Goal: Complete application form: Complete application form

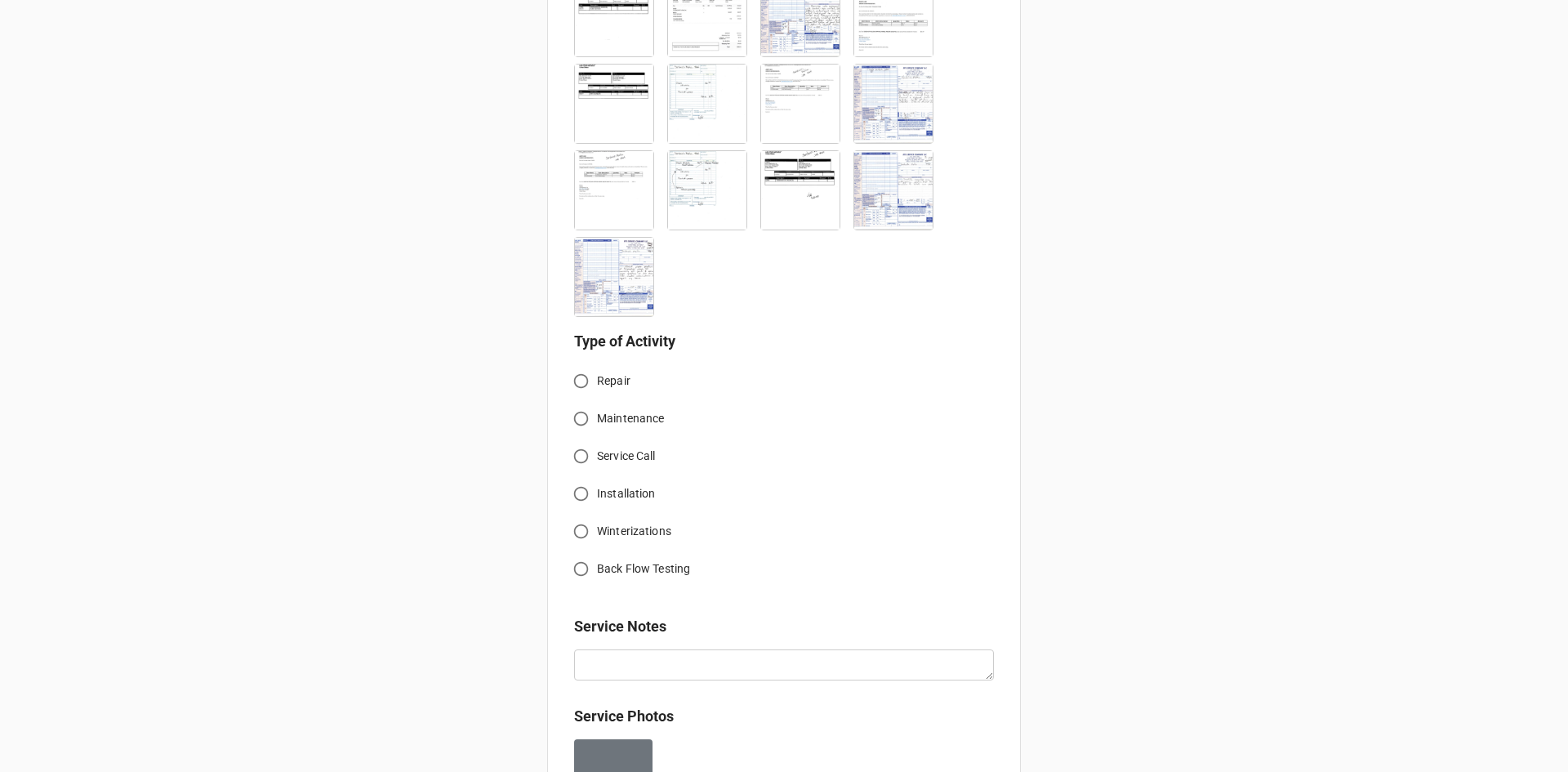
scroll to position [726, 0]
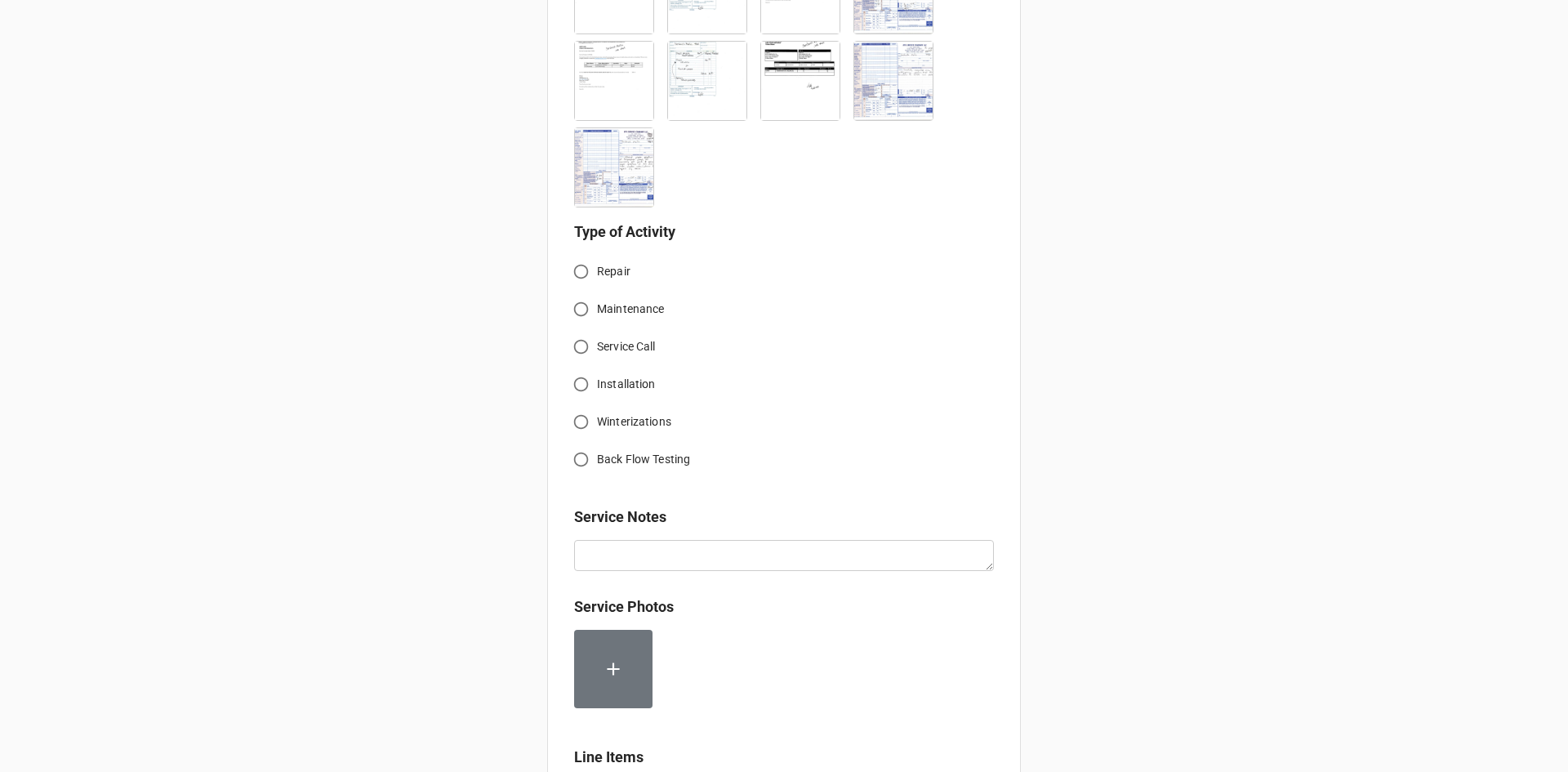
click at [577, 343] on input "Service Call" at bounding box center [581, 347] width 32 height 32
radio input "true"
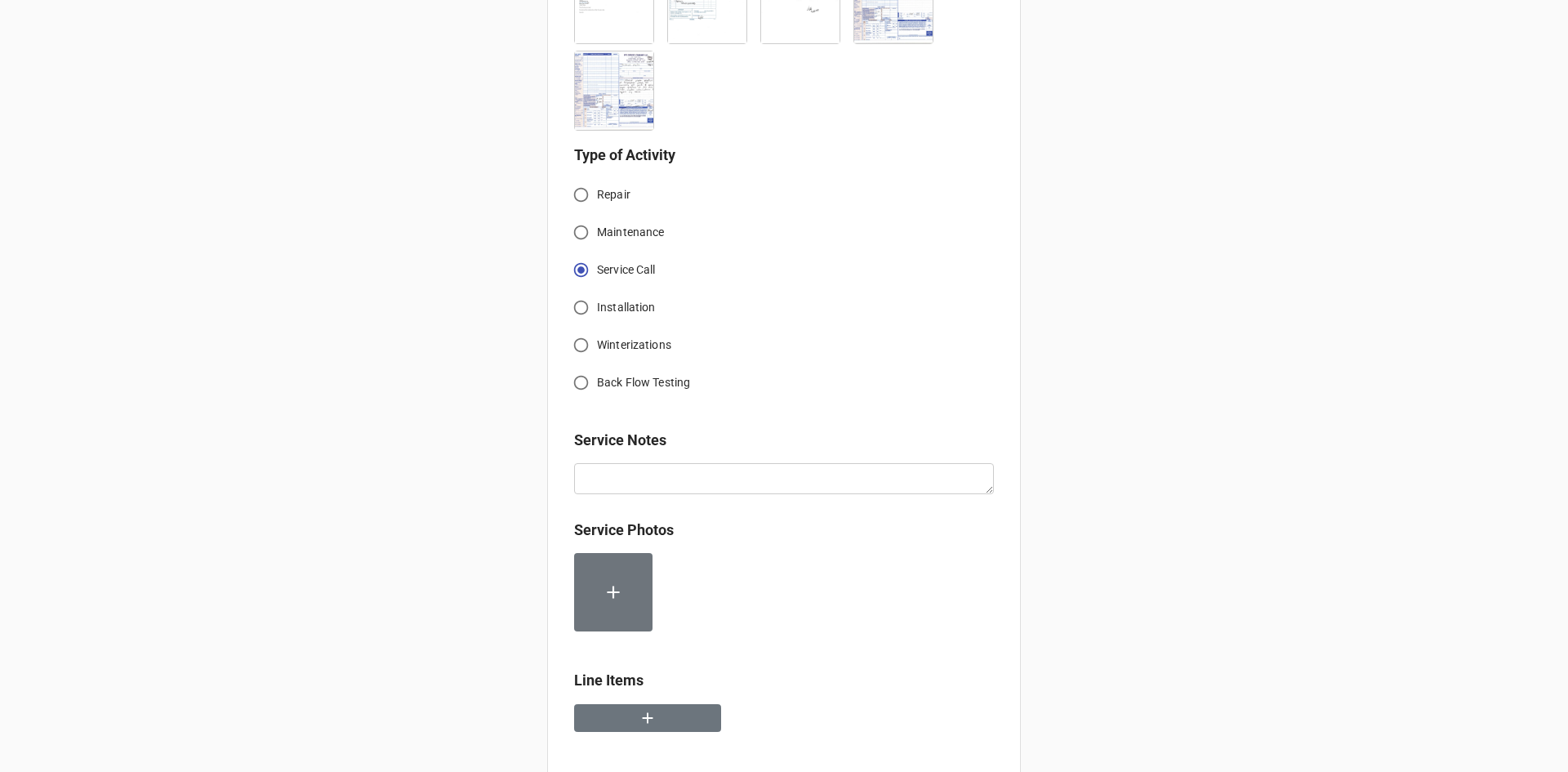
scroll to position [807, 0]
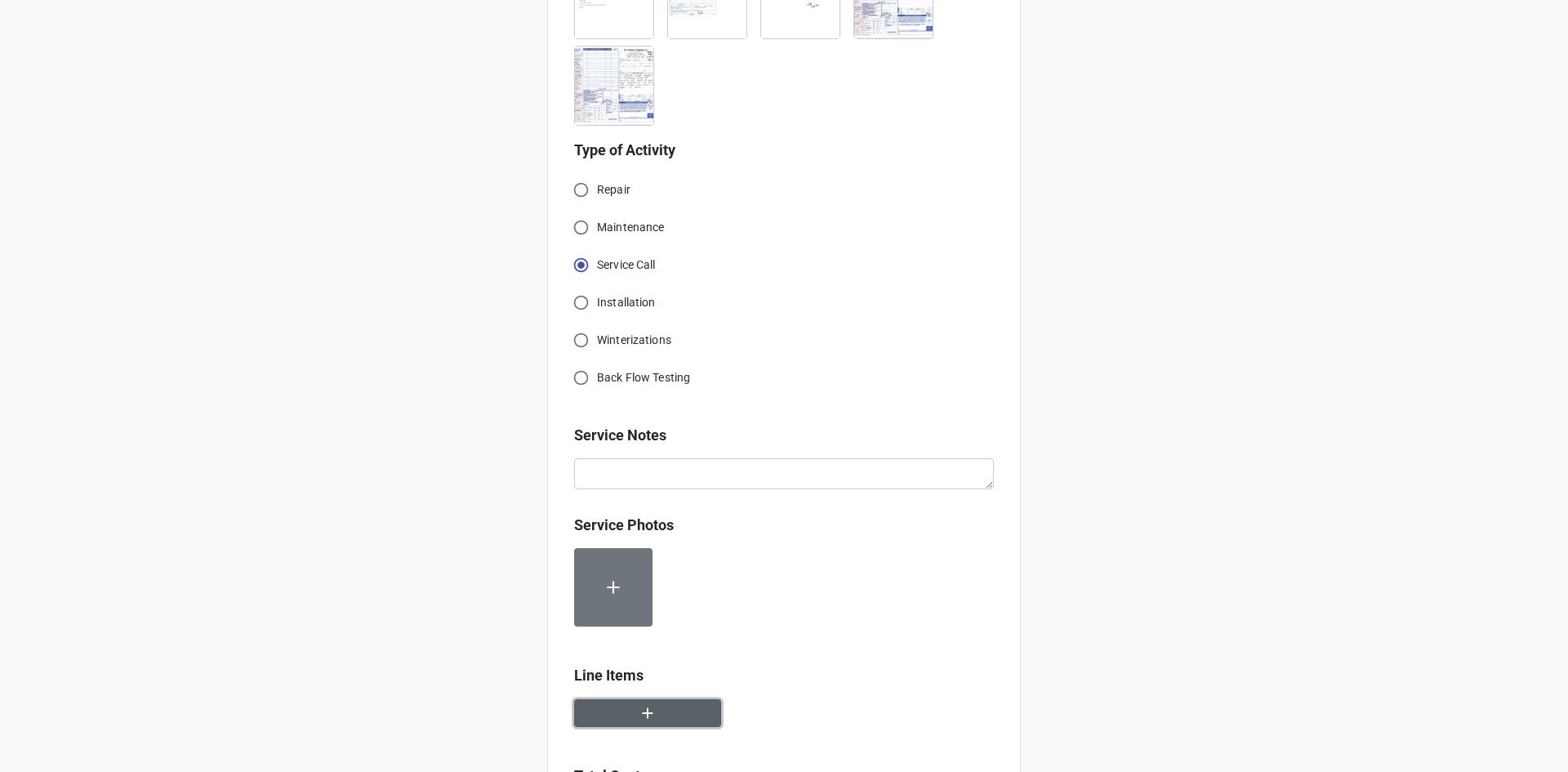
click at [672, 708] on button "button" at bounding box center [647, 713] width 147 height 29
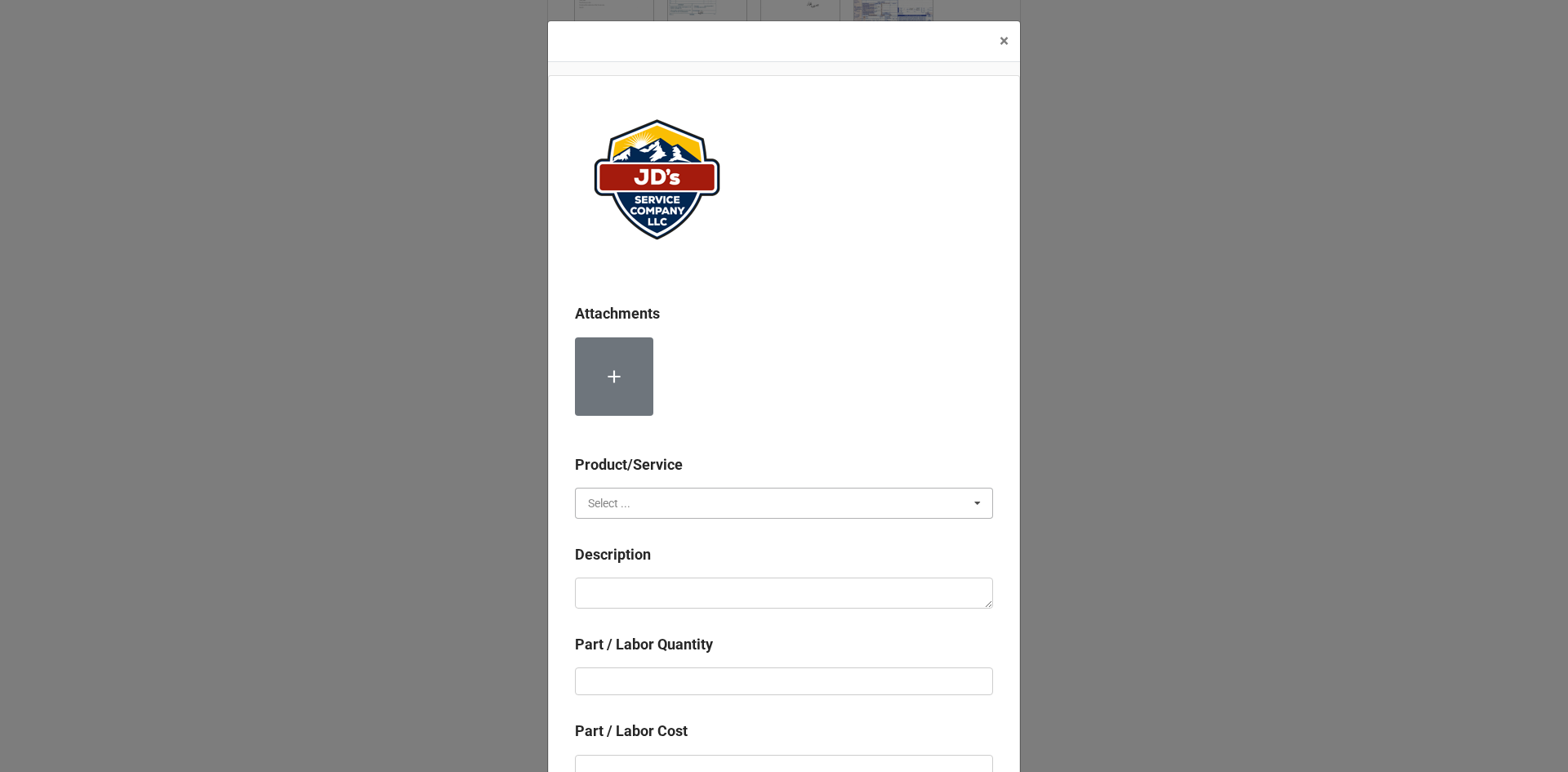
click at [699, 510] on input "text" at bounding box center [784, 502] width 416 height 29
click at [653, 535] on div "Services" at bounding box center [784, 533] width 416 height 30
click at [672, 585] on textarea at bounding box center [784, 592] width 418 height 31
paste textarea "10:30am-11:30am; Service Address: Same as above. Obtained proper operations of …"
type textarea "x"
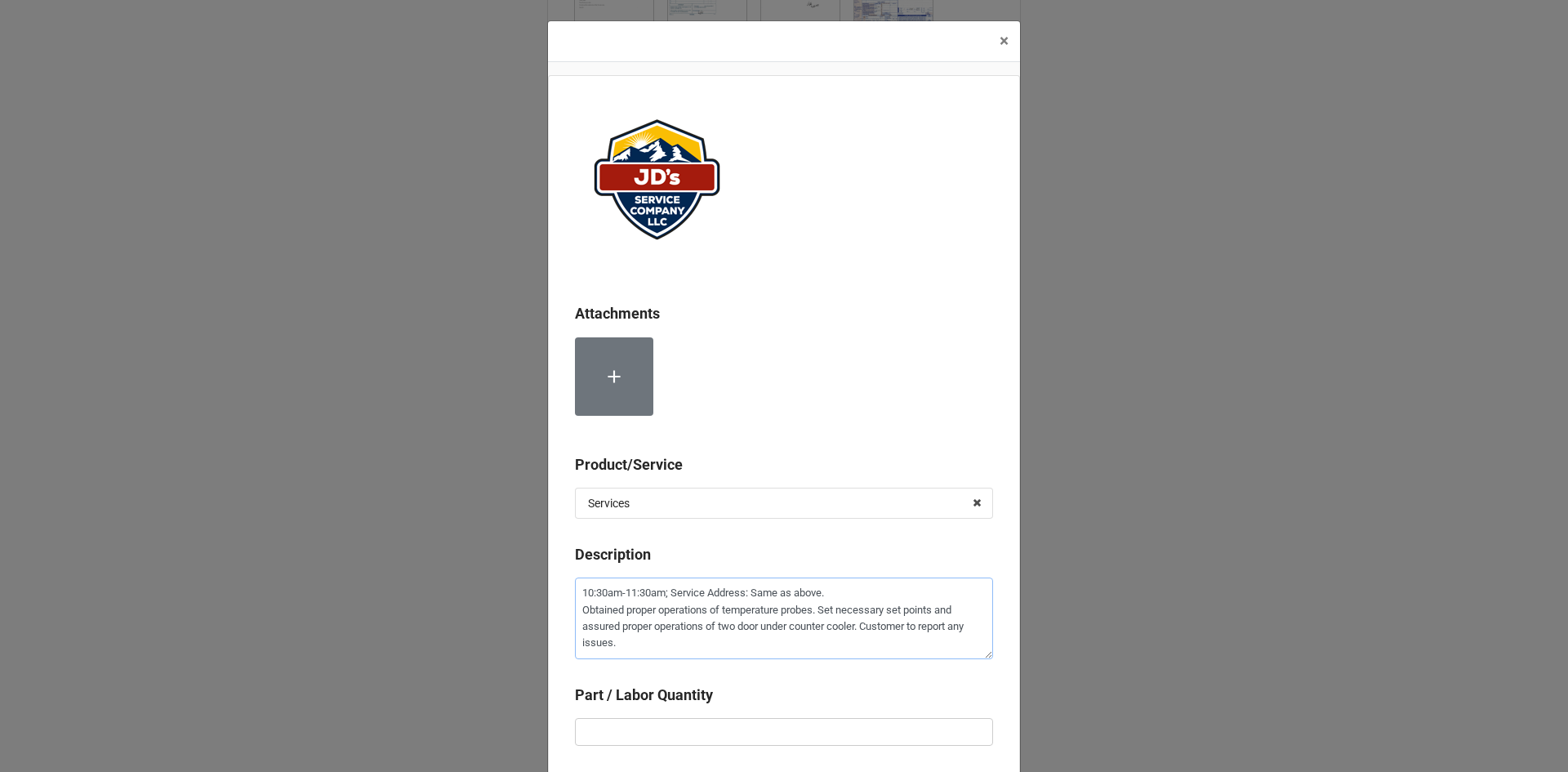
type textarea "10:30am-11:30am; Service Address: Same as above. Obtained proper operations of …"
click at [732, 715] on div "Part / Labor Quantity" at bounding box center [784, 701] width 418 height 34
click at [732, 726] on input "text" at bounding box center [784, 732] width 418 height 28
type textarea "x"
type input "1"
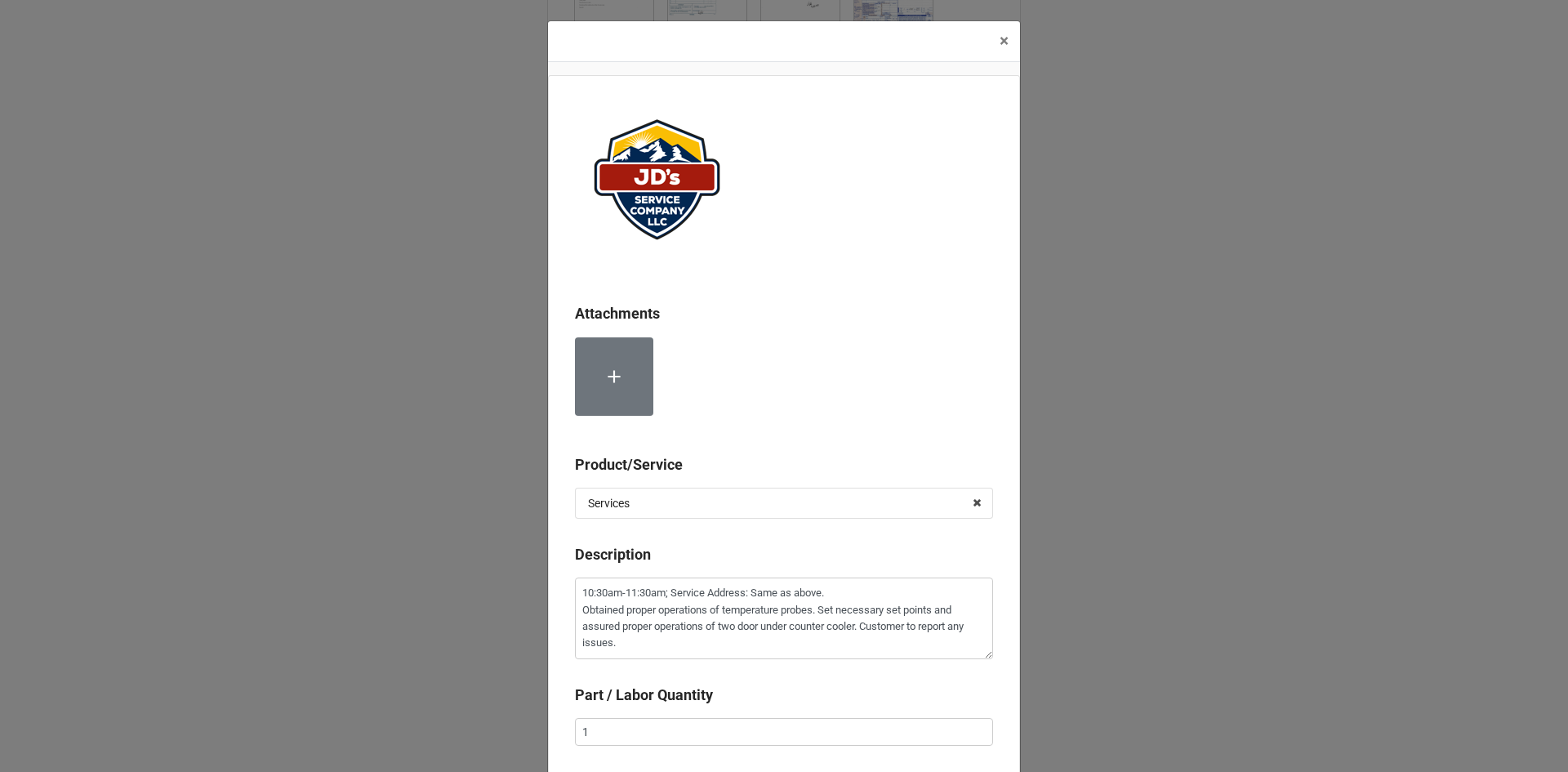
scroll to position [289, 0]
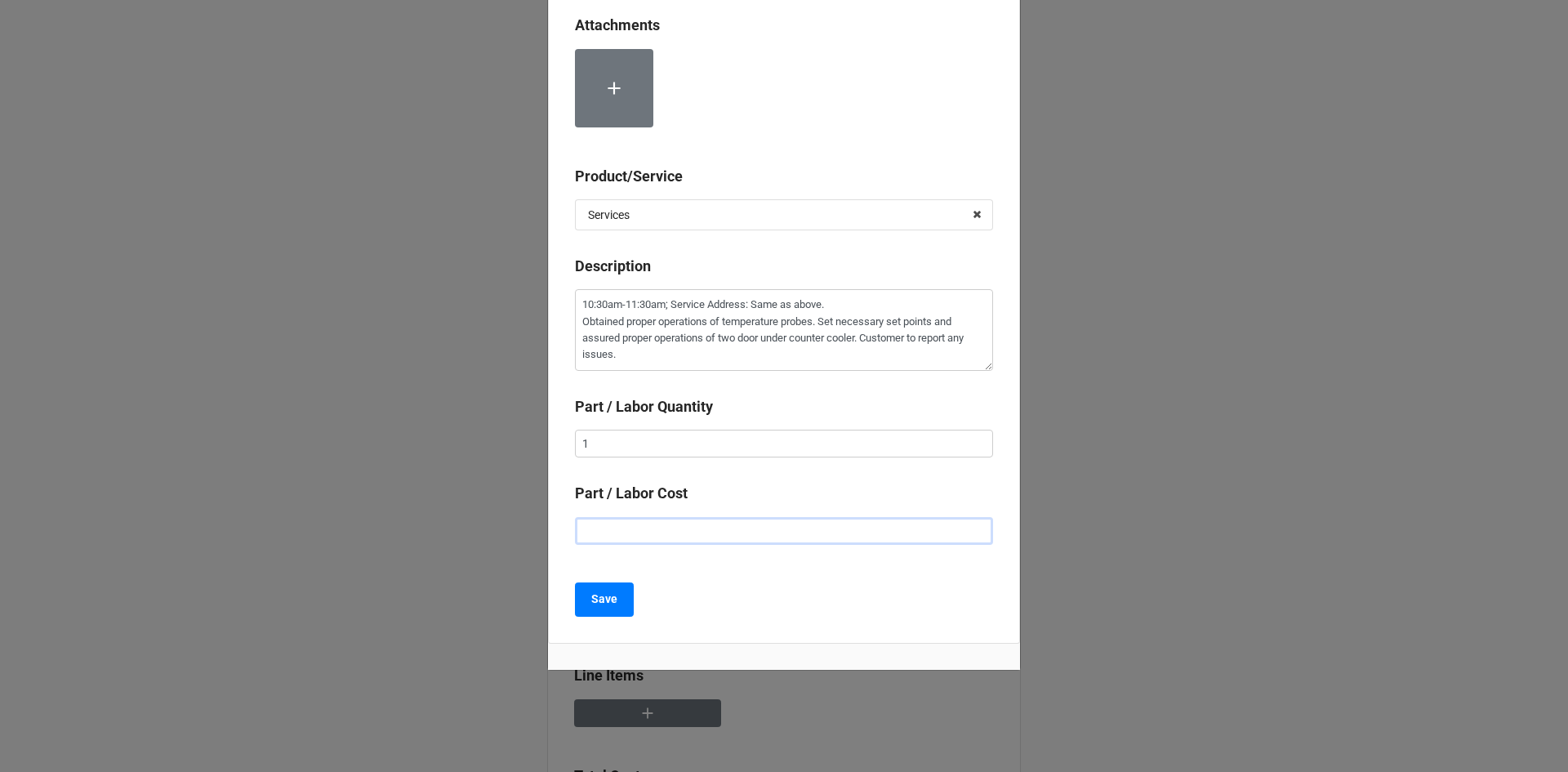
type textarea "x"
type input "$2.00"
type textarea "x"
type input "$22.00"
type textarea "x"
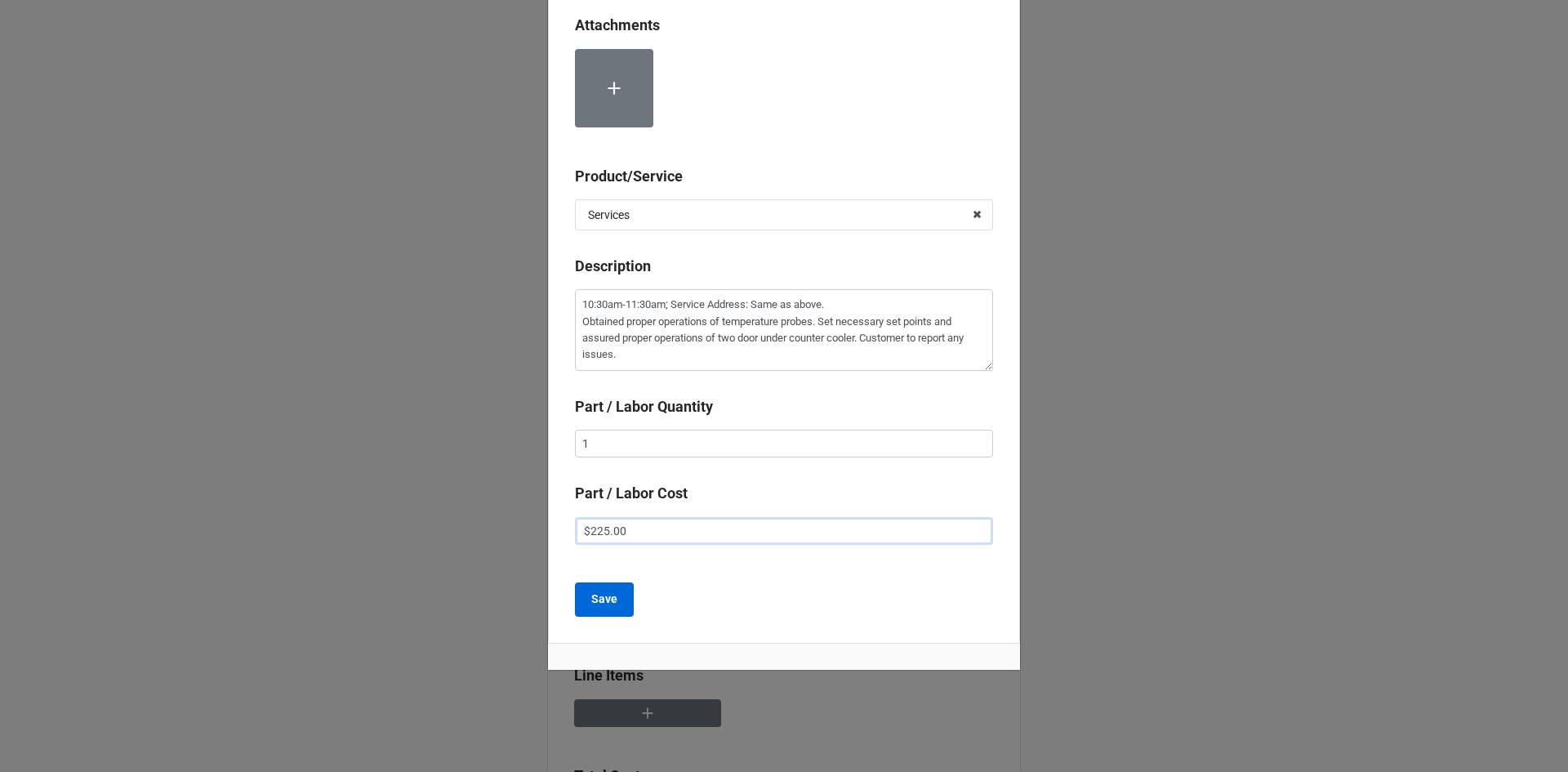
type input "$225.00"
click at [606, 609] on button "Save" at bounding box center [604, 599] width 59 height 34
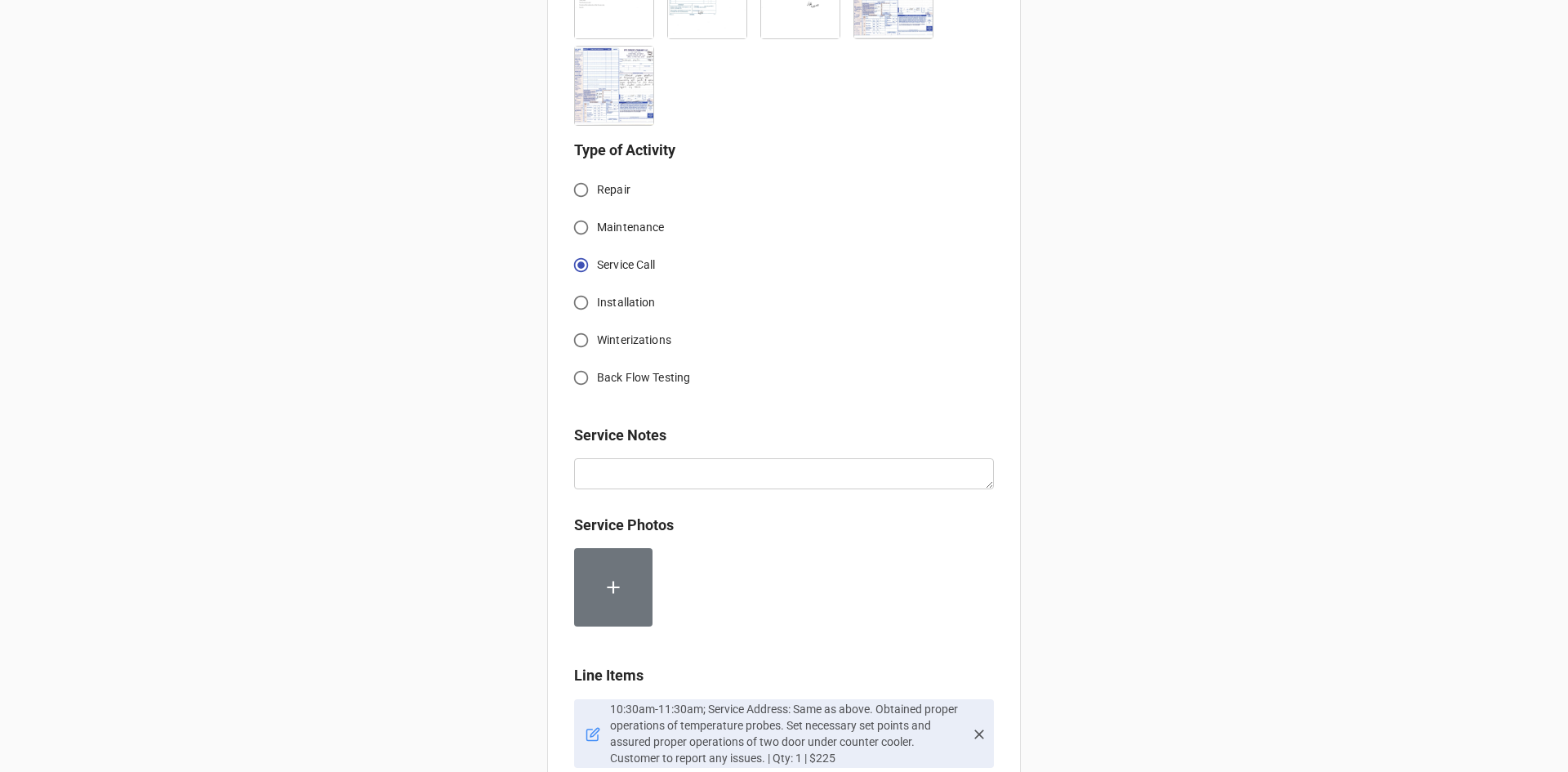
scroll to position [1216, 0]
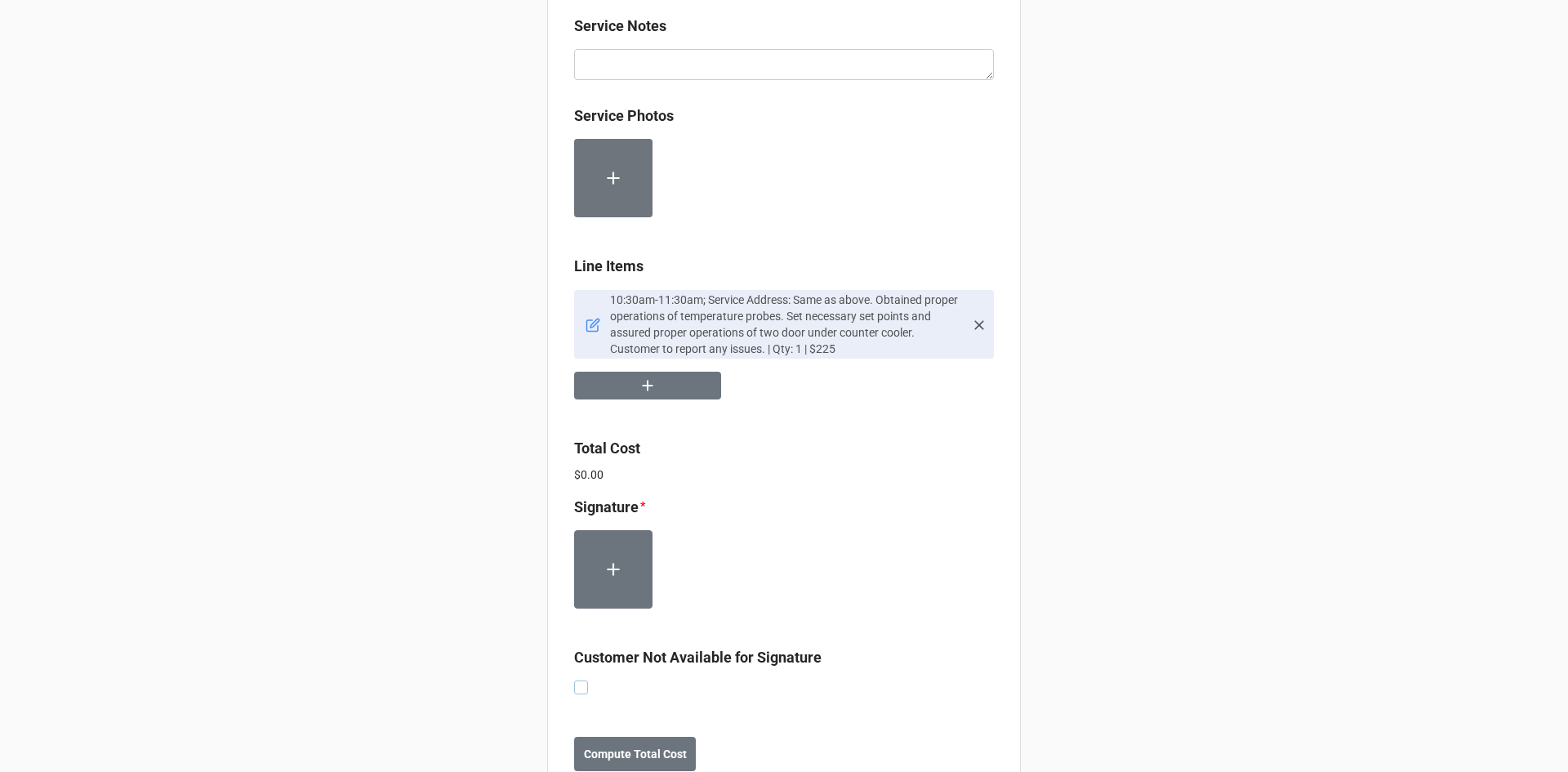
click at [576, 681] on label at bounding box center [581, 681] width 14 height 0
checkbox input "true"
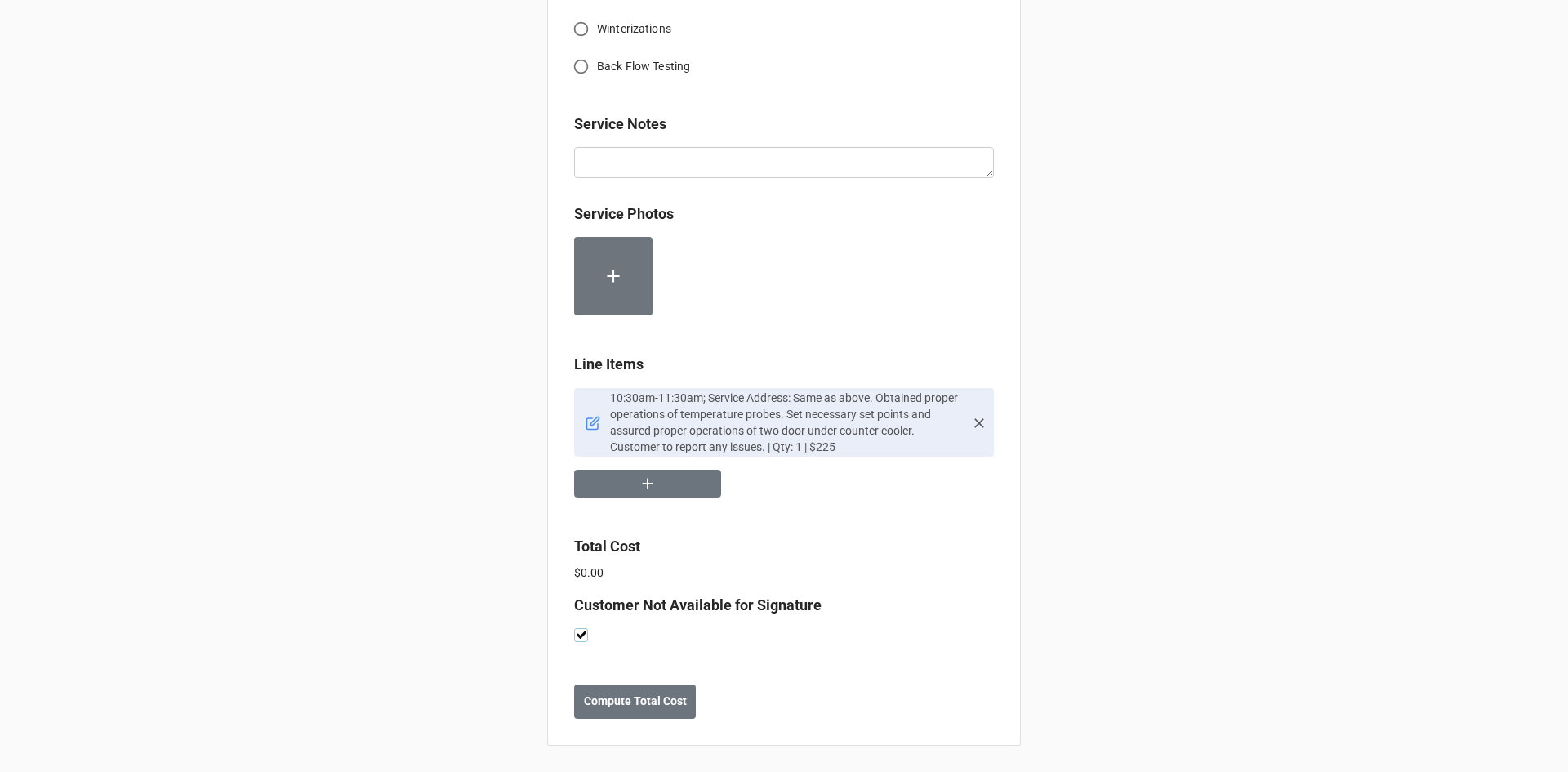
scroll to position [1120, 0]
click at [642, 708] on b "Compute Total Cost" at bounding box center [635, 701] width 103 height 17
click at [670, 492] on button "button" at bounding box center [647, 483] width 147 height 29
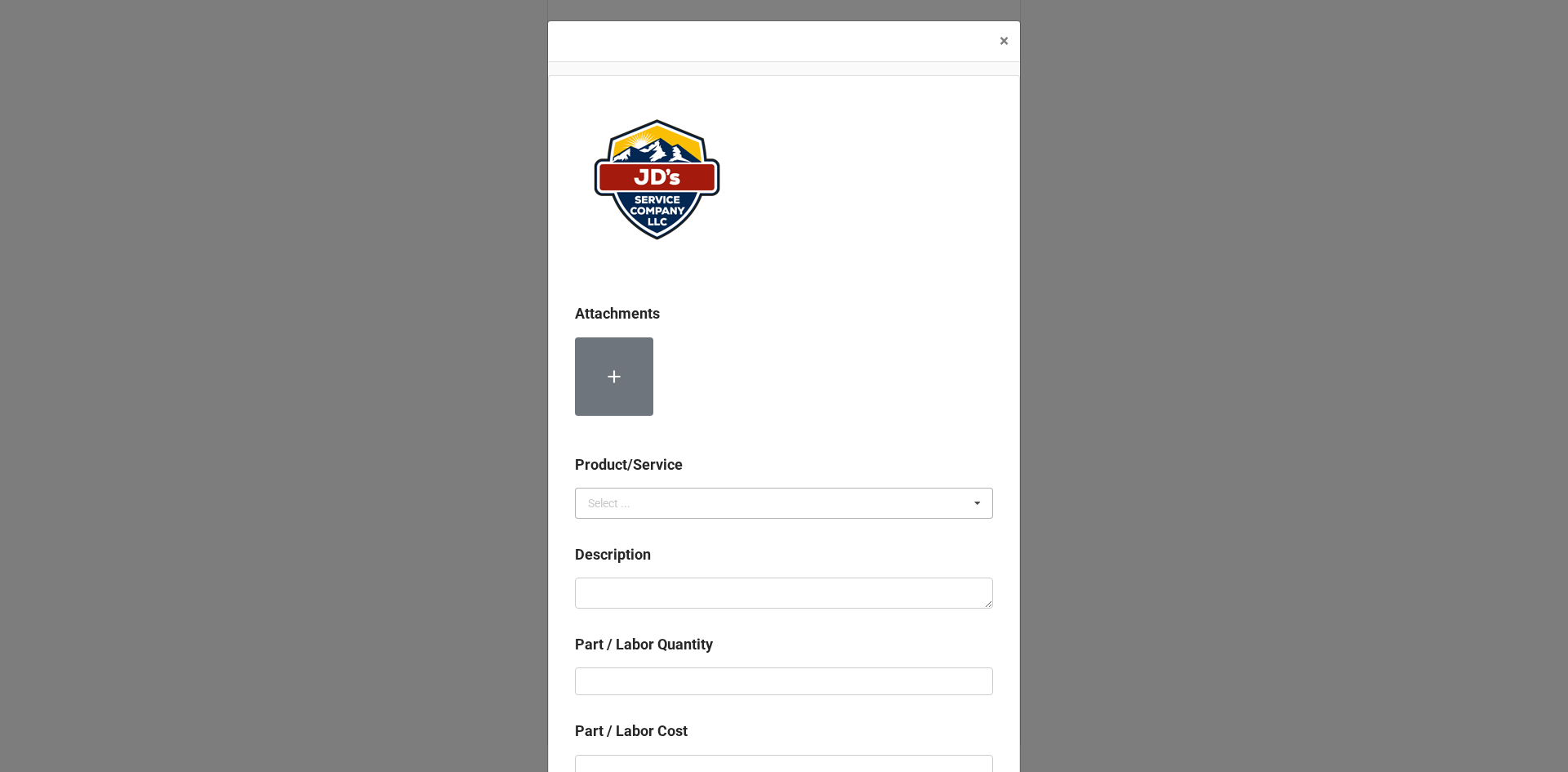
click at [620, 508] on div "Select ..." at bounding box center [609, 502] width 43 height 11
click at [627, 564] on span "Material Cost" at bounding box center [623, 563] width 68 height 13
click at [636, 502] on div "Material Cost" at bounding box center [622, 502] width 68 height 11
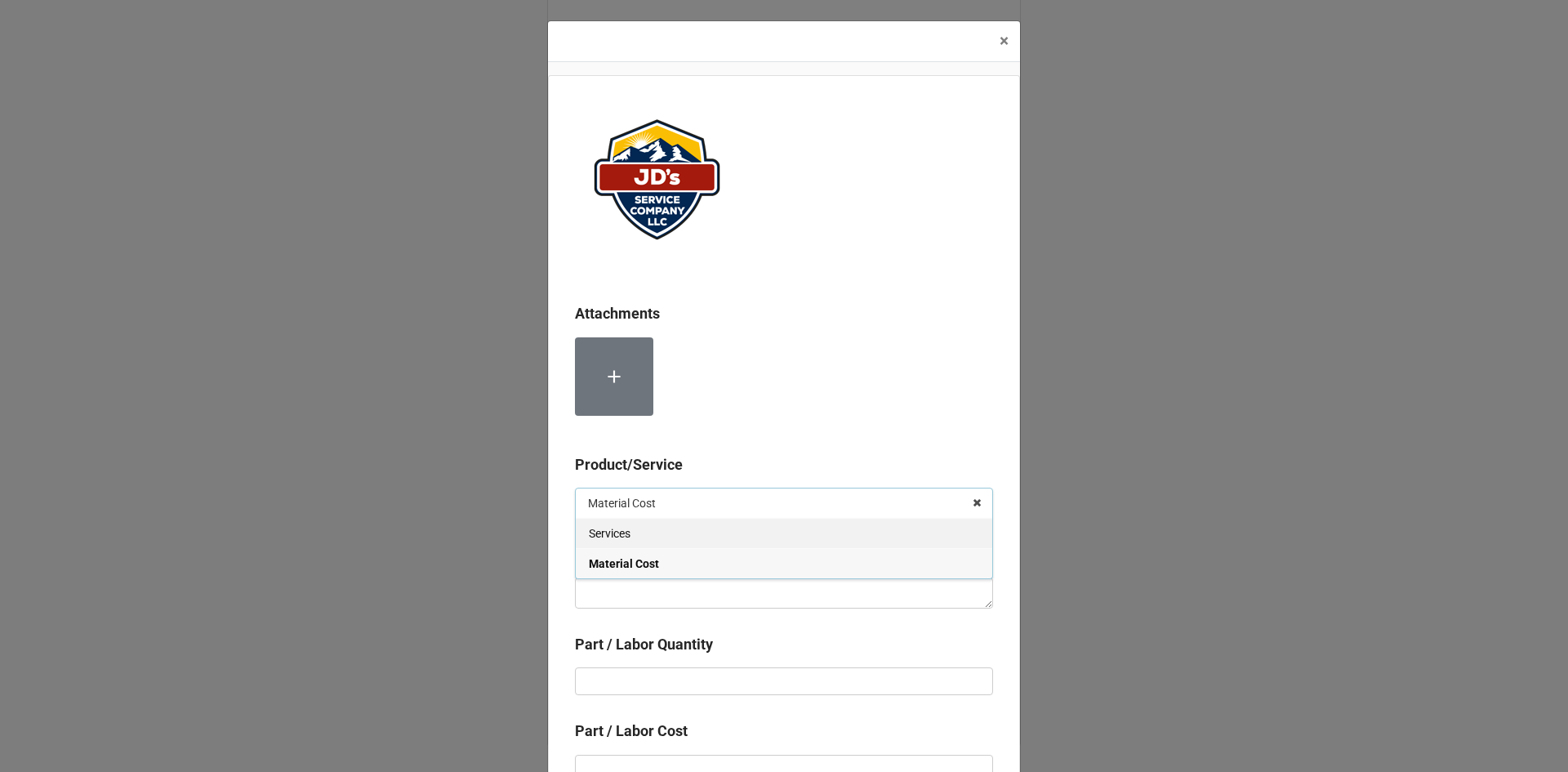
click at [633, 530] on div "Services" at bounding box center [784, 533] width 416 height 30
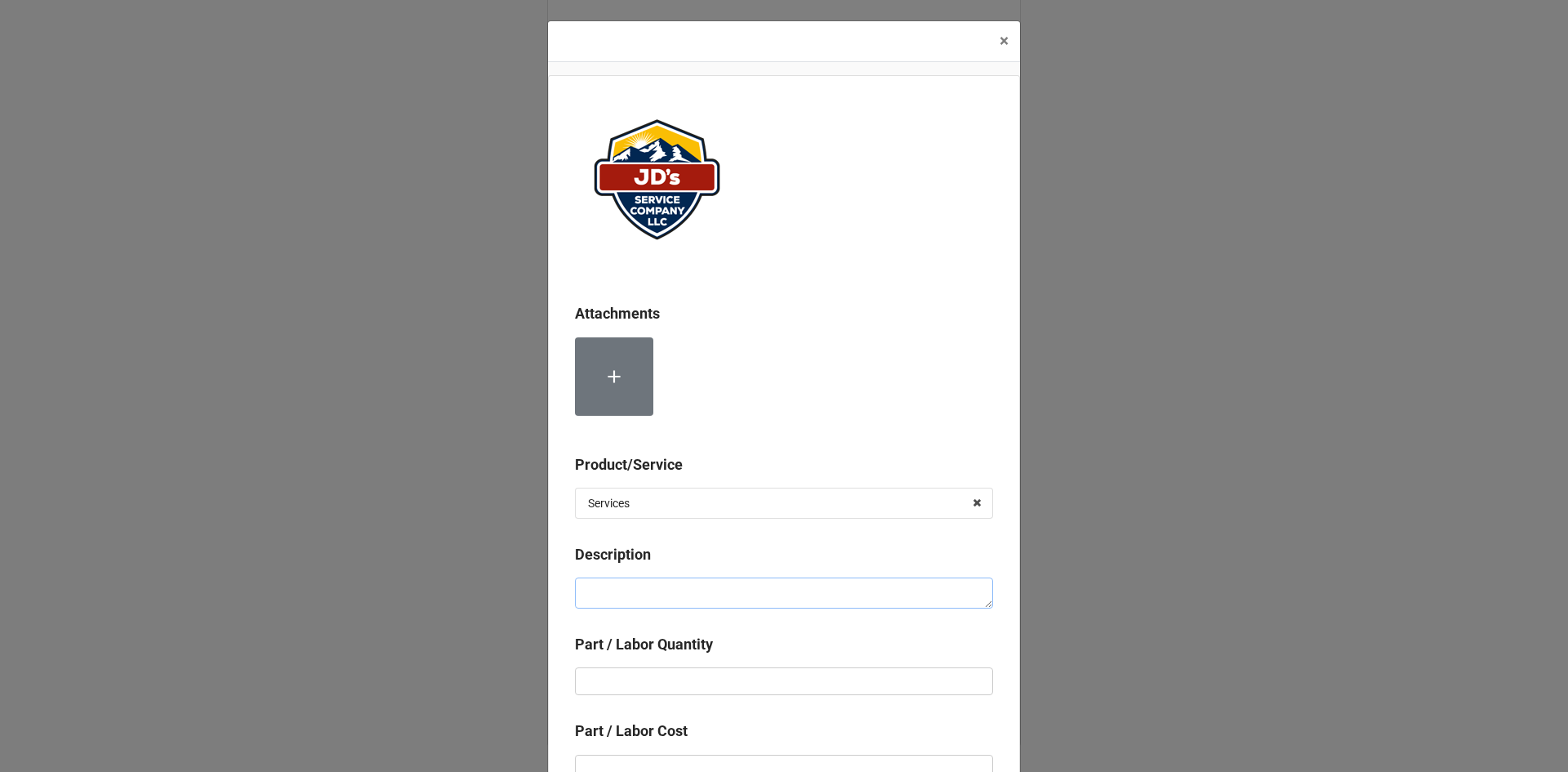
click at [637, 590] on textarea at bounding box center [784, 592] width 418 height 31
type textarea "x"
type textarea "*"
type textarea "x"
type textarea "*1"
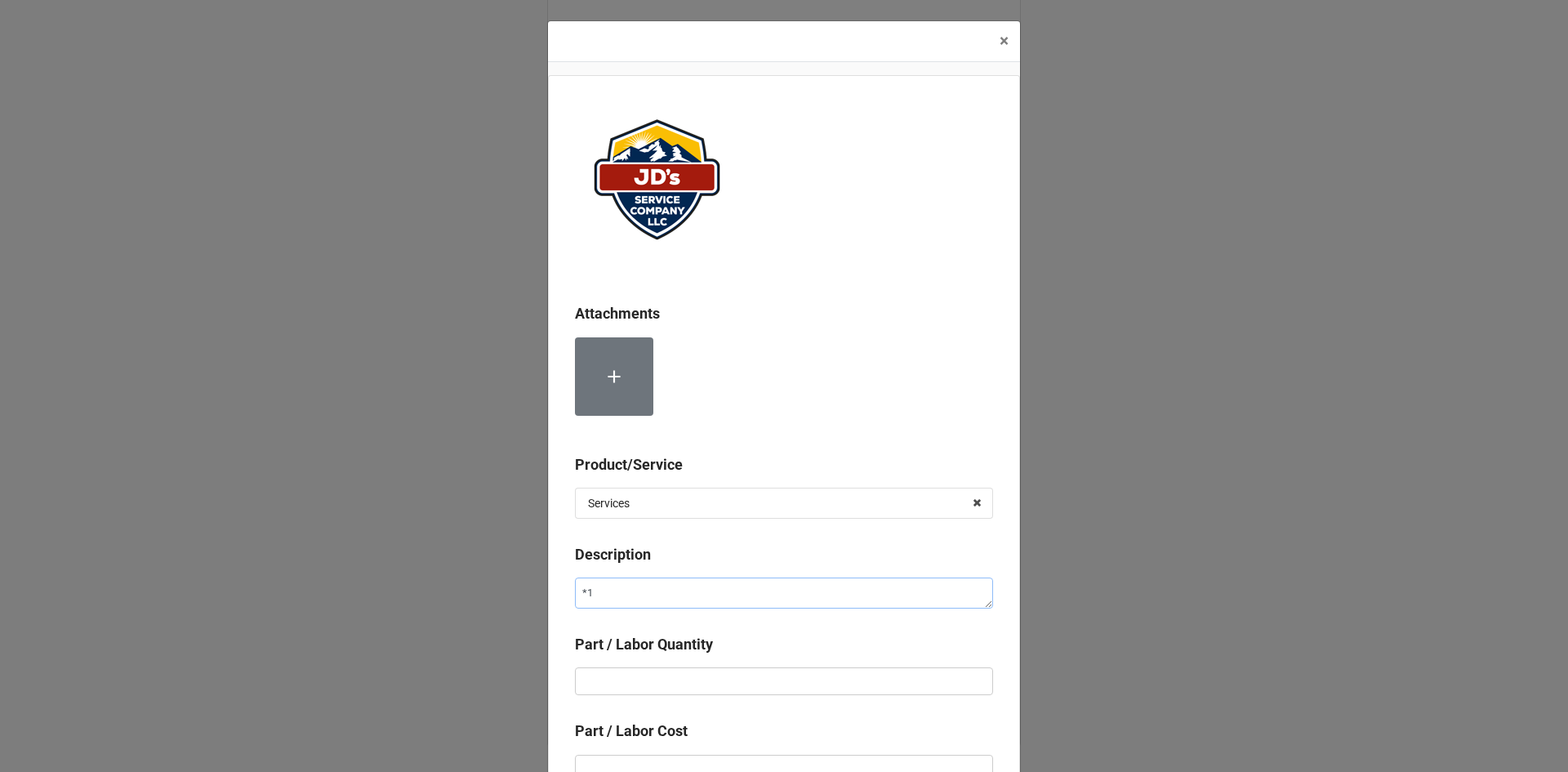
type textarea "x"
type textarea "*10"
type textarea "x"
type textarea "*100"
type textarea "x"
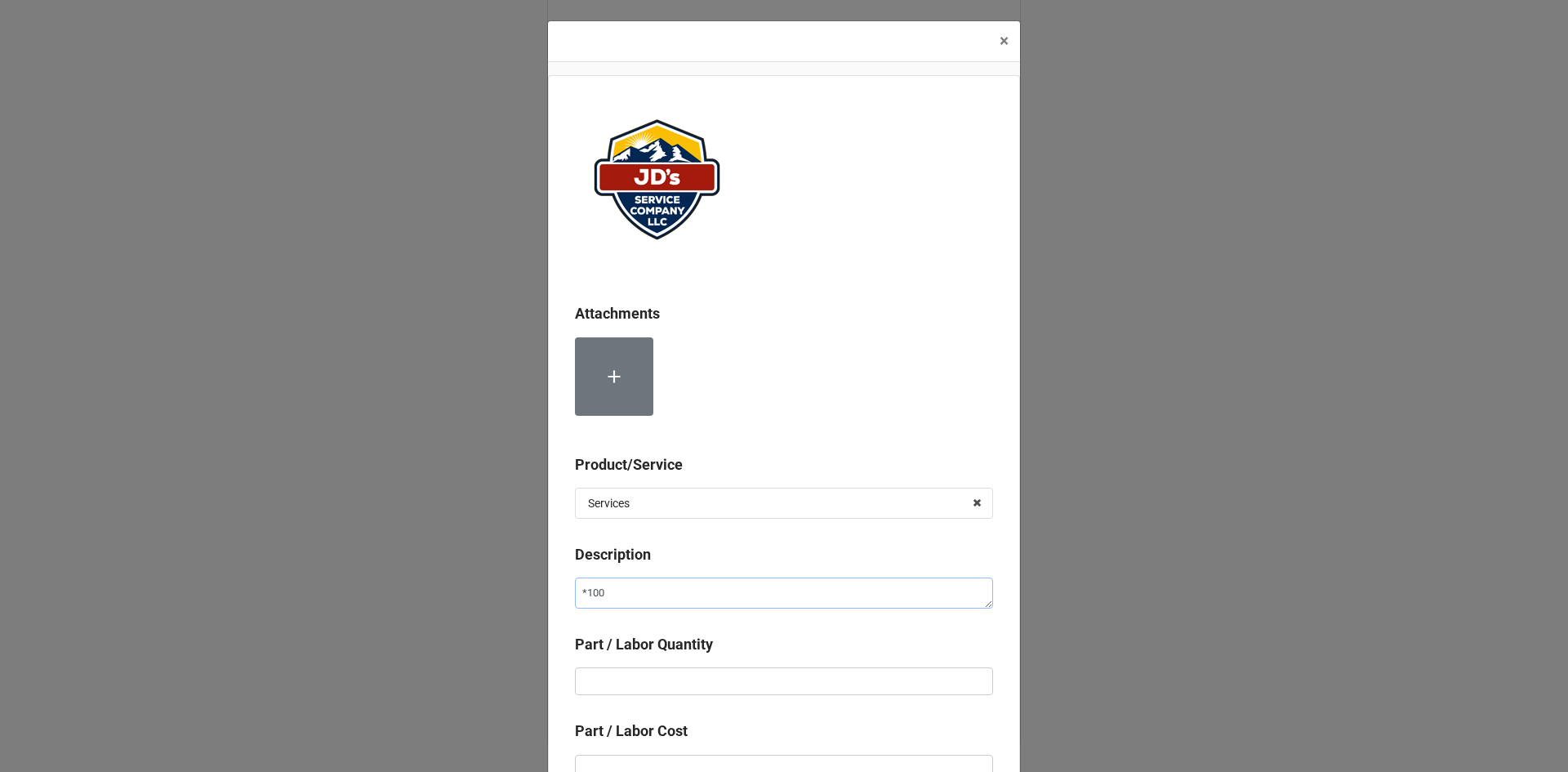
type textarea "*100%"
type textarea "x"
type textarea "*100%"
type textarea "x"
type textarea "*100% D"
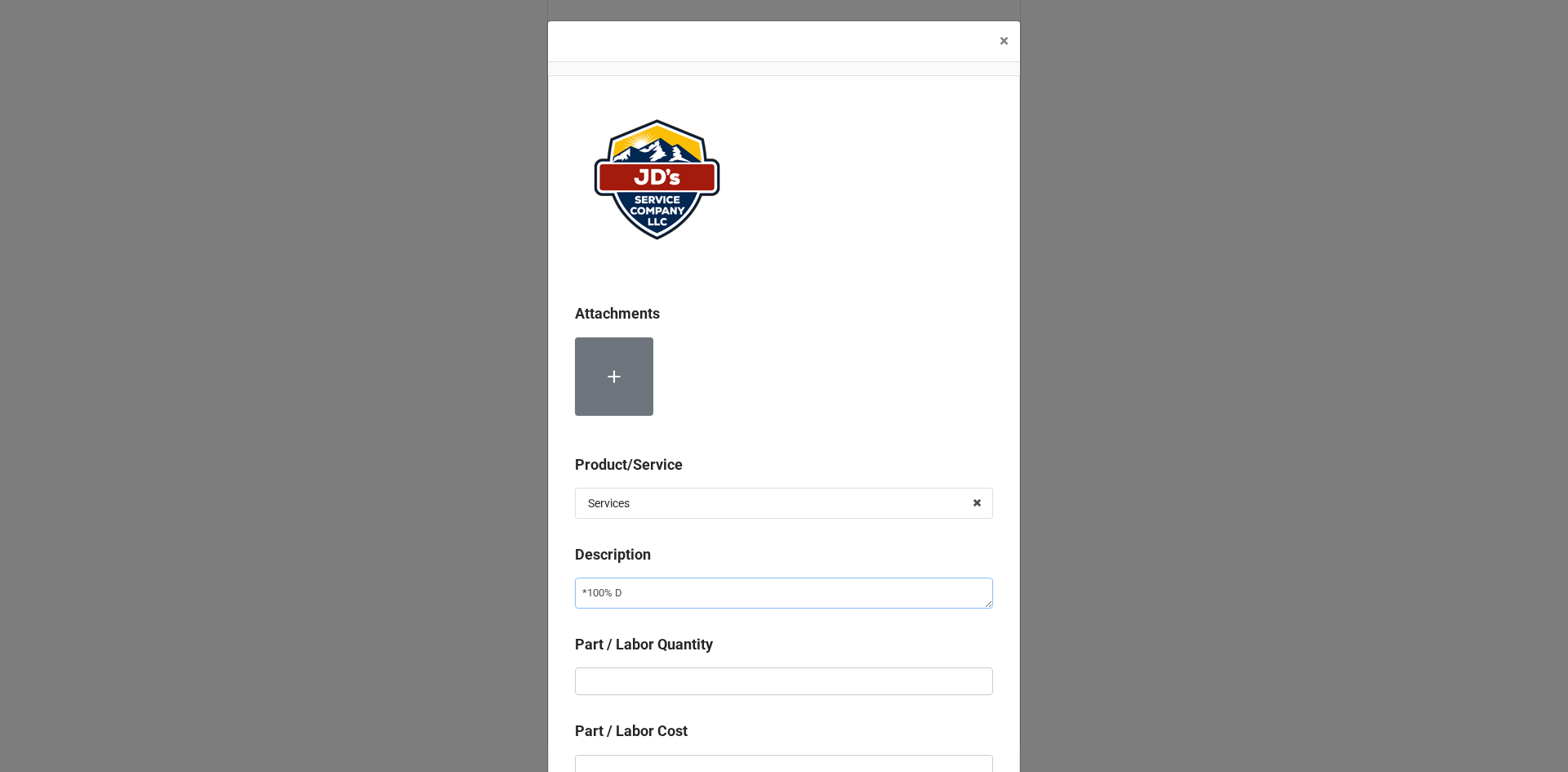
type textarea "x"
type textarea "*100% DI"
type textarea "x"
type textarea "*100% DIS"
type textarea "x"
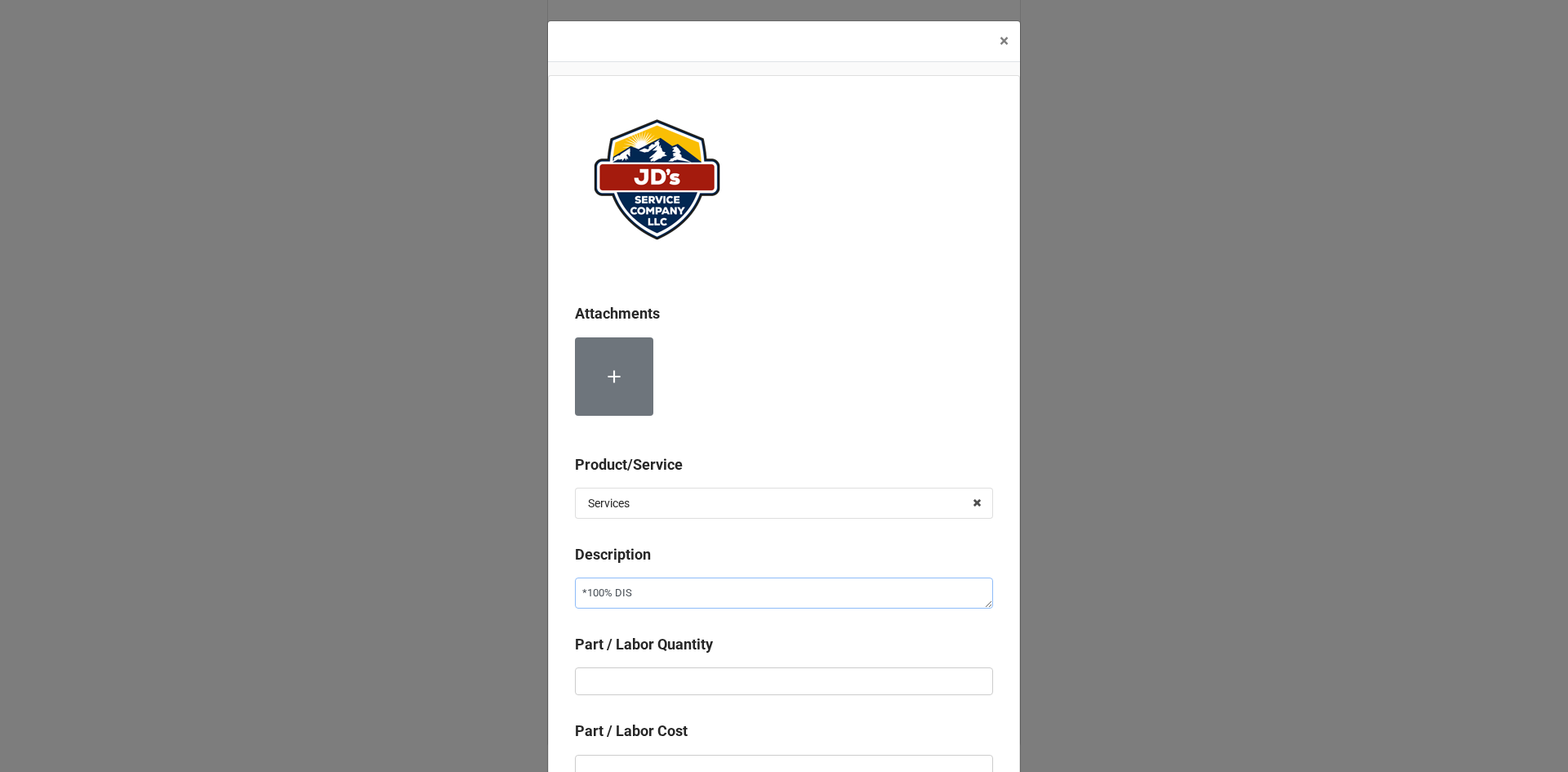
type textarea "*100% DISH"
type textarea "x"
type textarea "*100% DIS"
type textarea "x"
type textarea "*100% DISC"
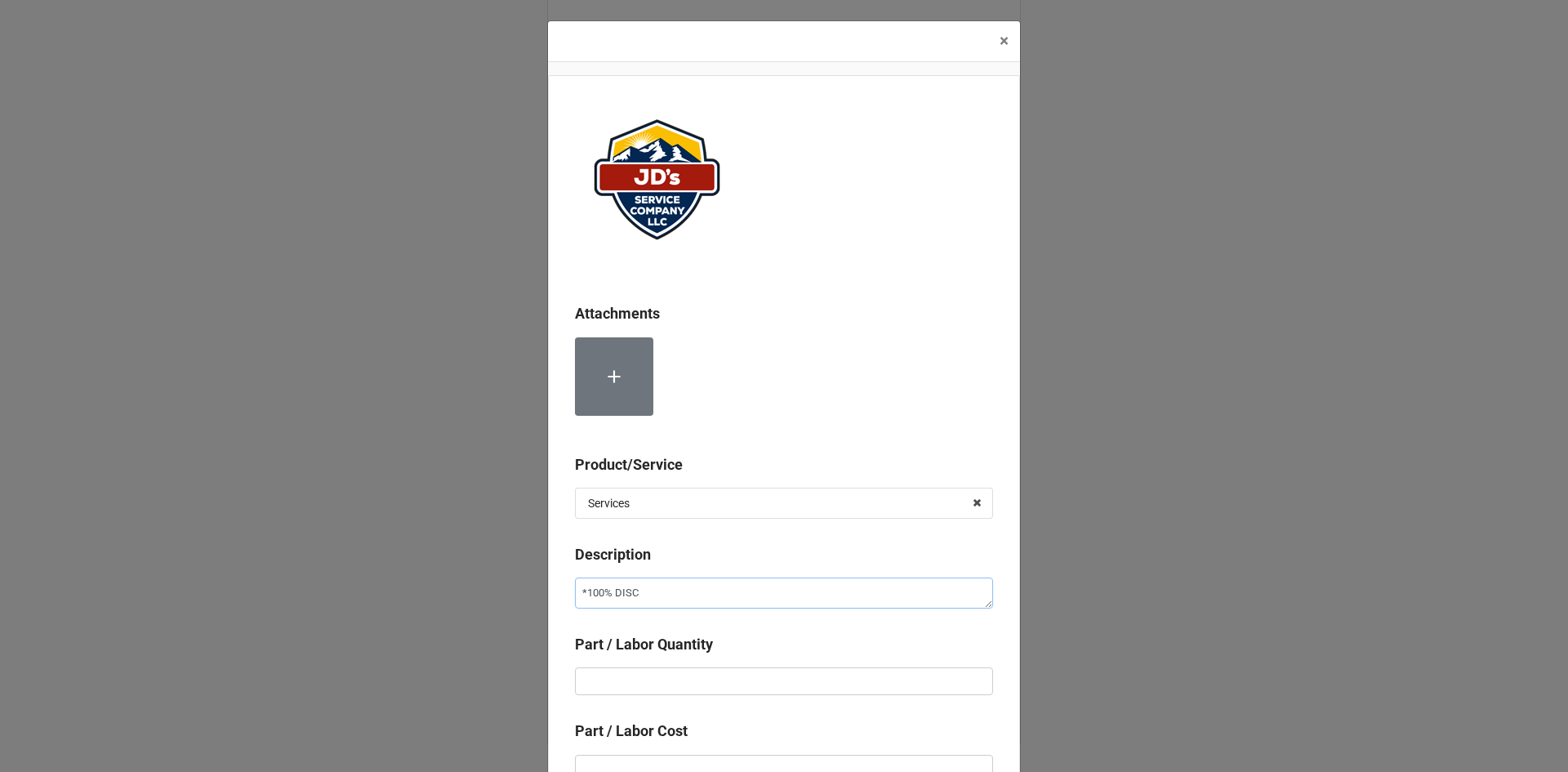
type textarea "x"
type textarea "*100% DISCO"
type textarea "x"
type textarea "*100% DISCOU"
type textarea "x"
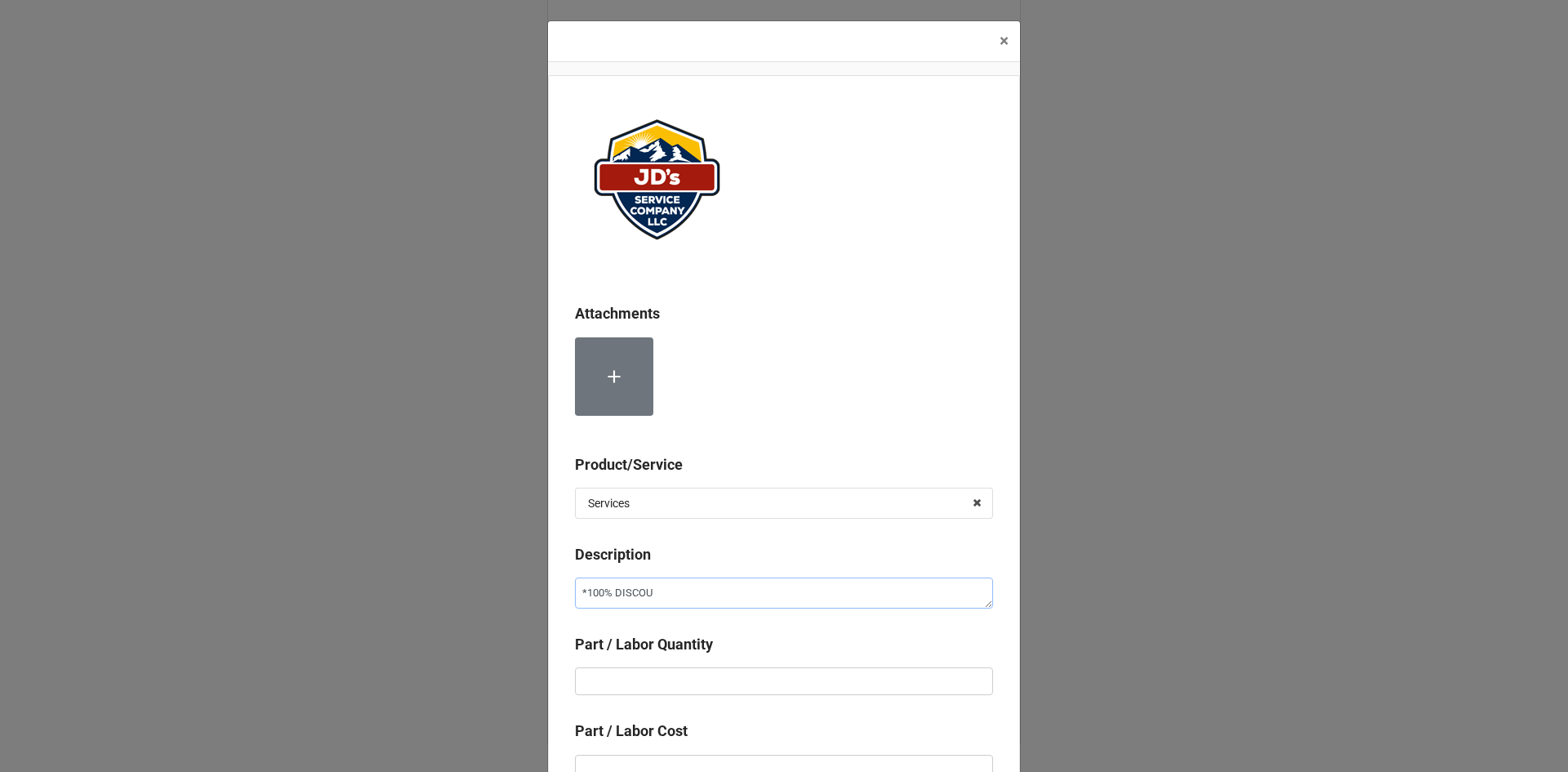
type textarea "*100% DISCOUN"
type textarea "x"
type textarea "*100% DISCOUNT"
click at [748, 684] on input "text" at bounding box center [784, 681] width 418 height 28
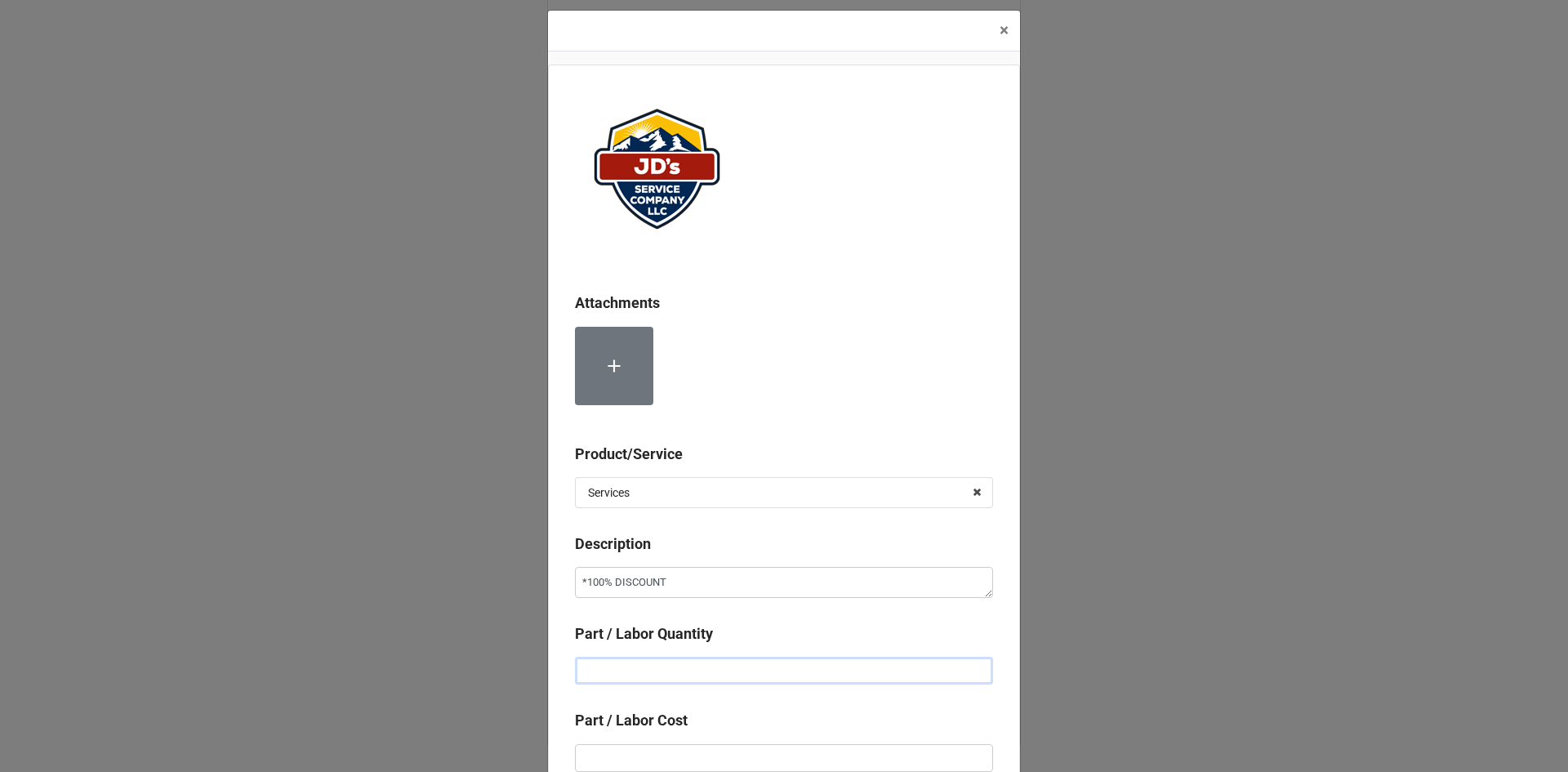
click at [748, 684] on input "text" at bounding box center [784, 671] width 418 height 28
type textarea "x"
type input "1"
click at [737, 750] on input "text" at bounding box center [784, 758] width 418 height 28
type input "-"
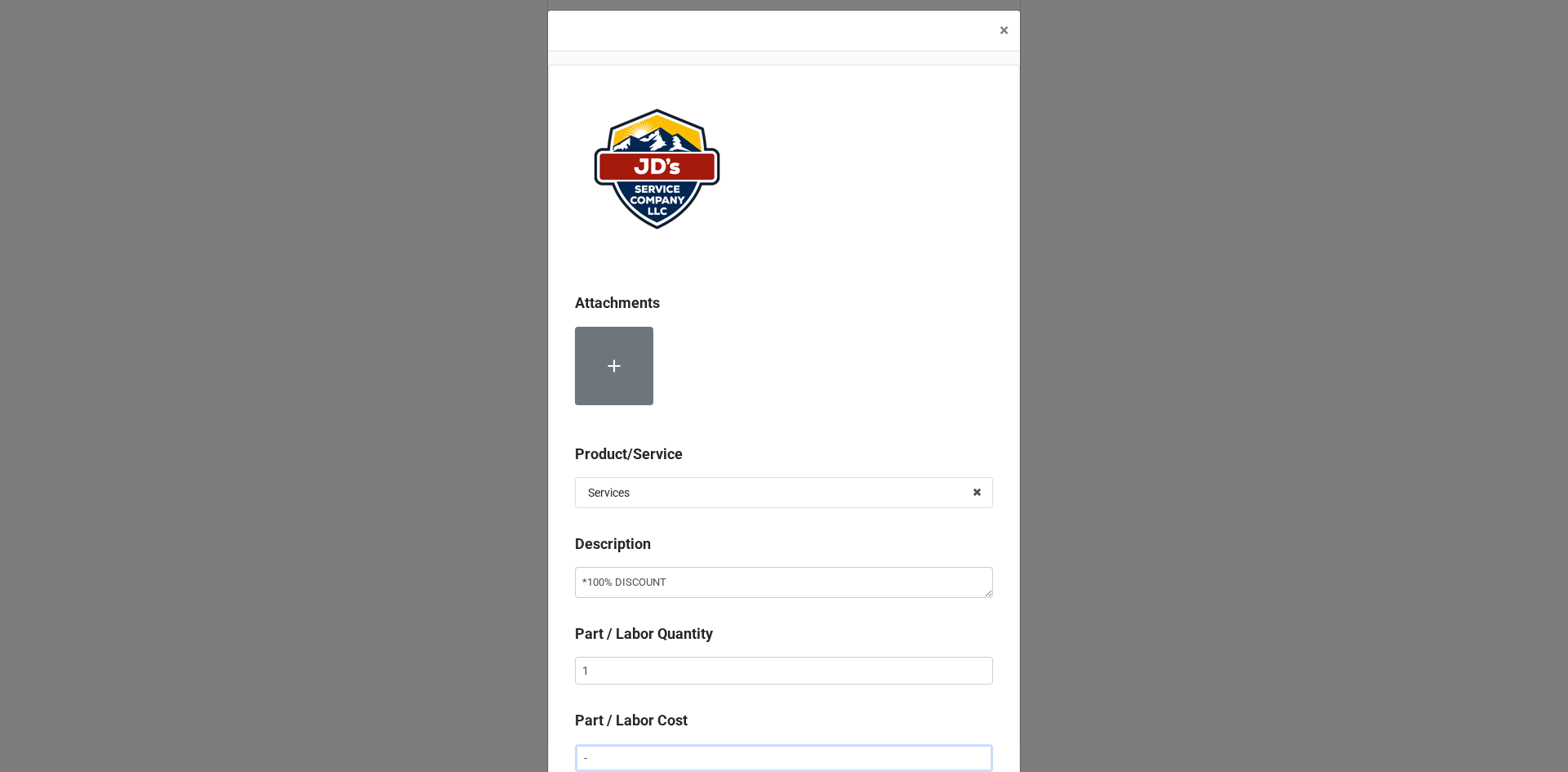
type textarea "x"
type input "-$2.00"
type textarea "x"
type input "-$22.00"
type textarea "x"
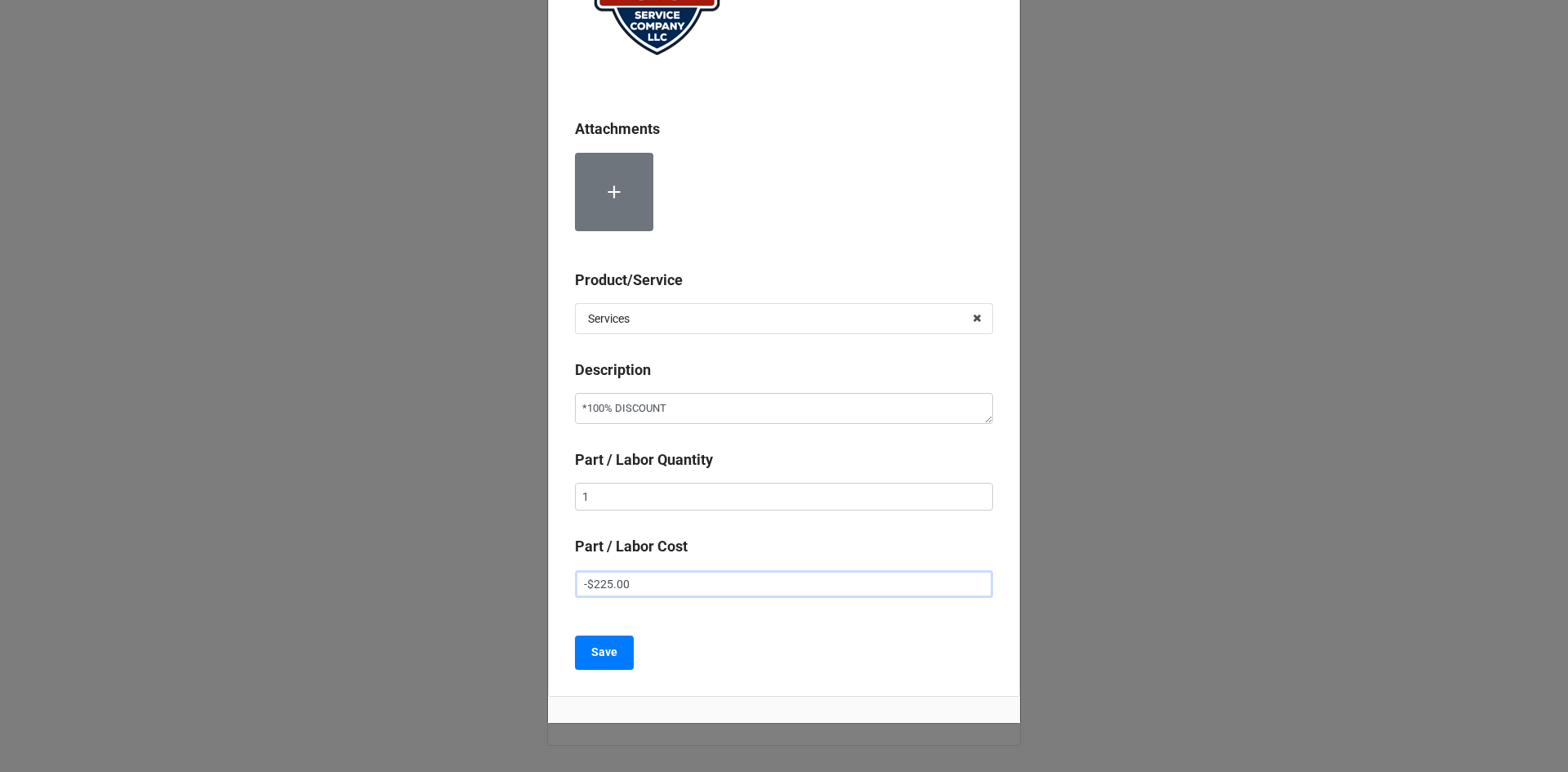
scroll to position [238, 0]
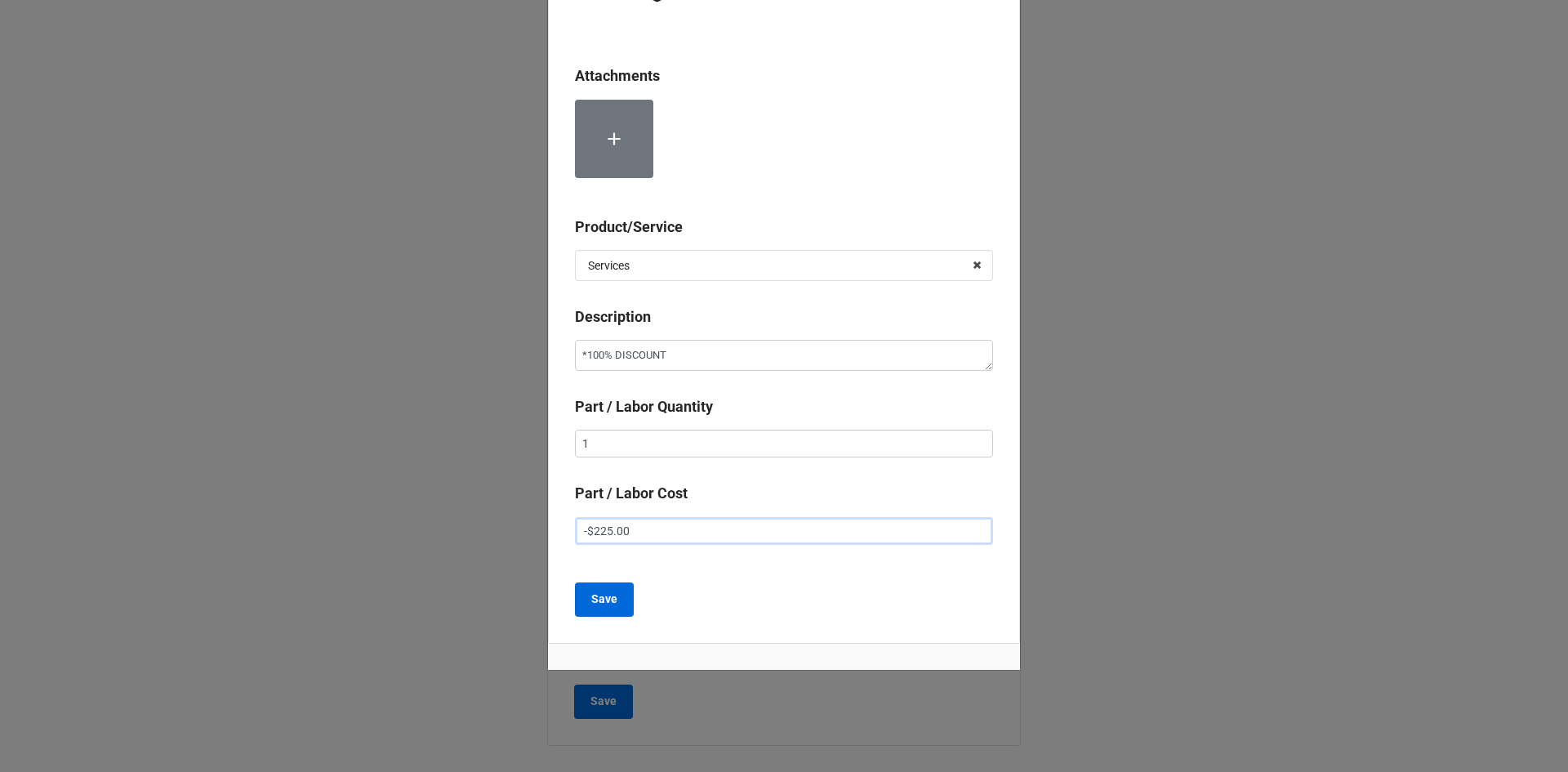
type input "-$225.00"
click at [617, 593] on button "Save" at bounding box center [604, 599] width 59 height 34
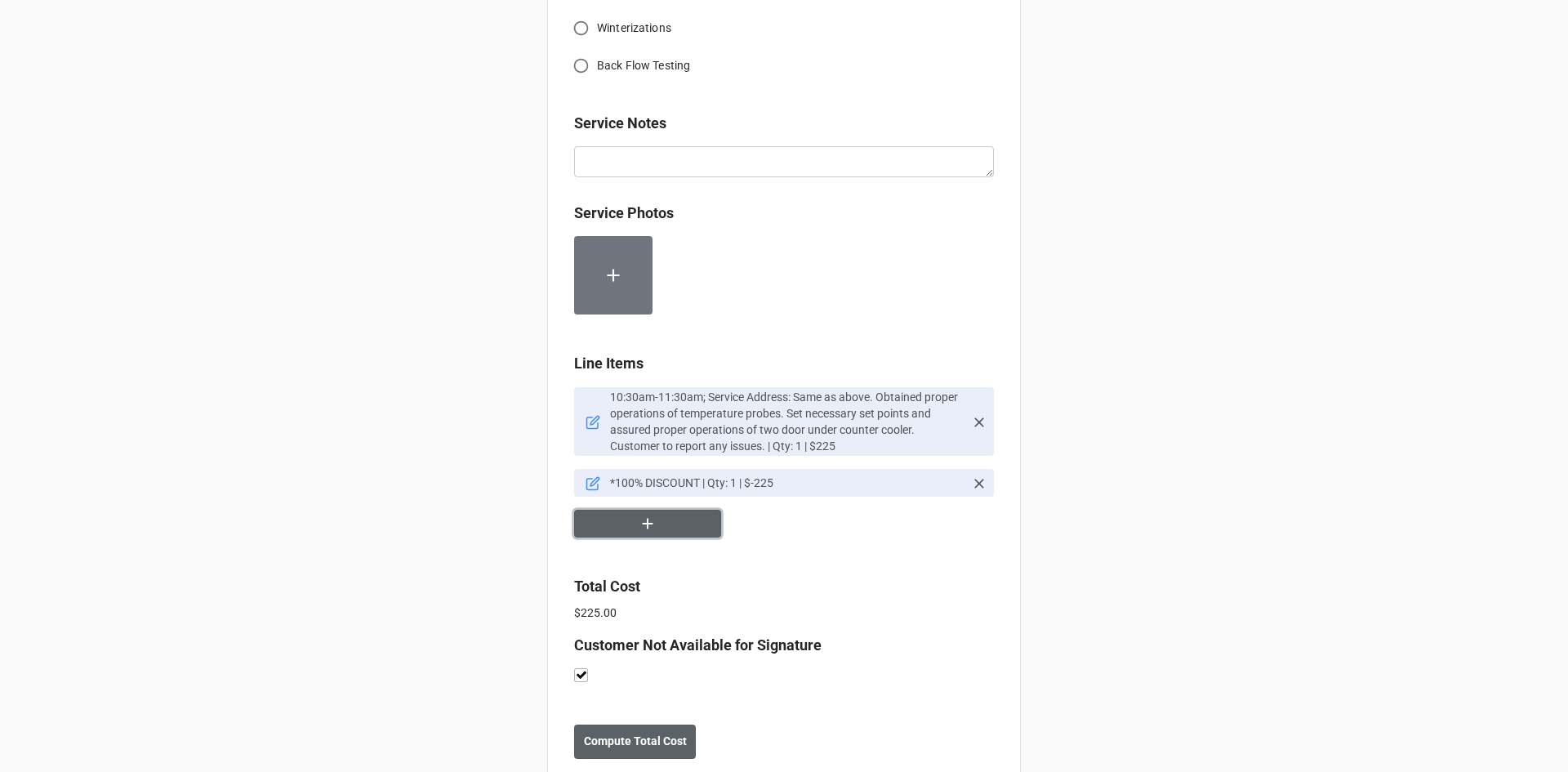
scroll to position [1160, 0]
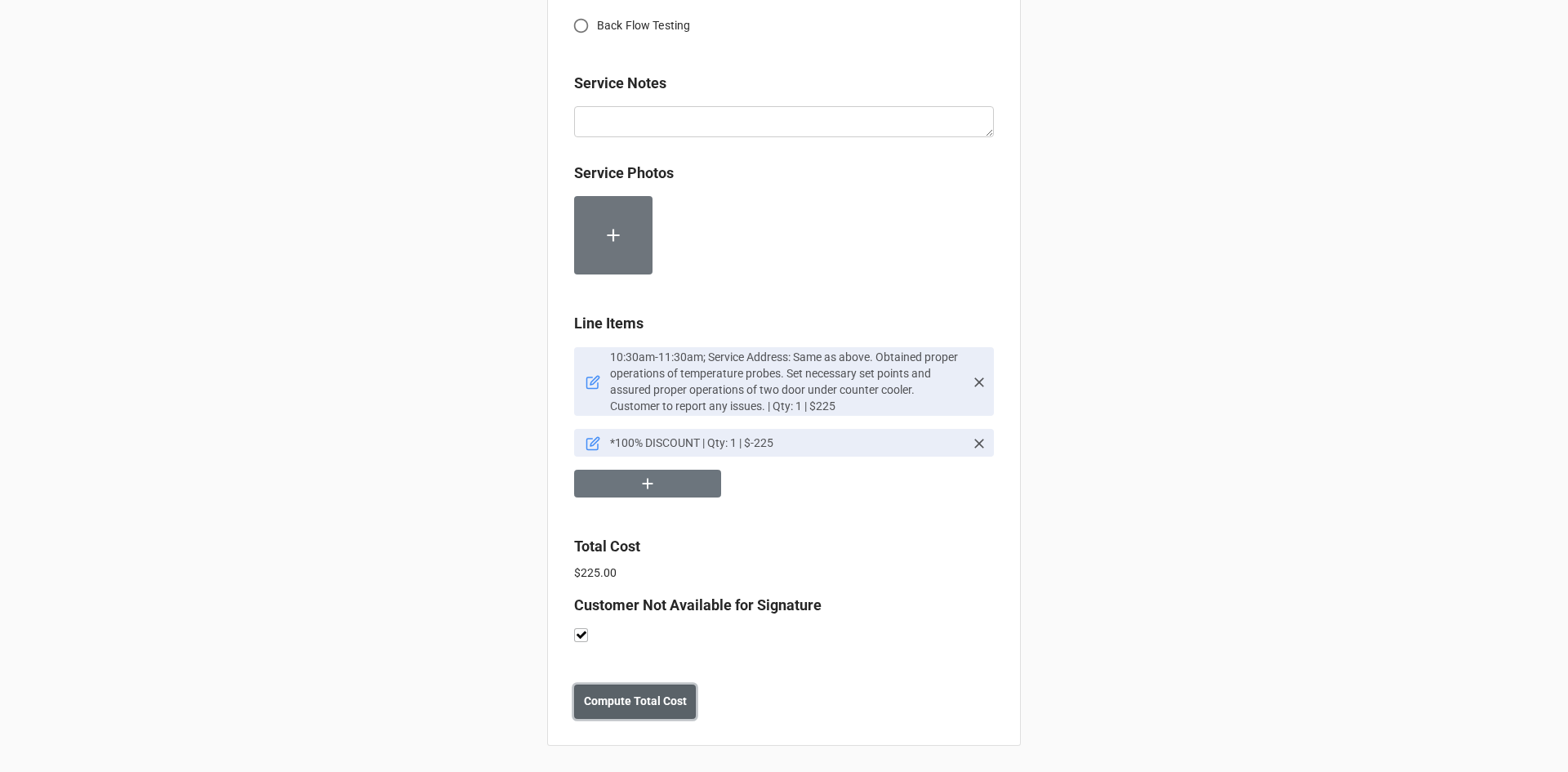
click at [663, 711] on button "Compute Total Cost" at bounding box center [635, 702] width 122 height 34
click at [608, 709] on b "Save" at bounding box center [604, 701] width 26 height 17
